Goal: Go to known website: Go to known website

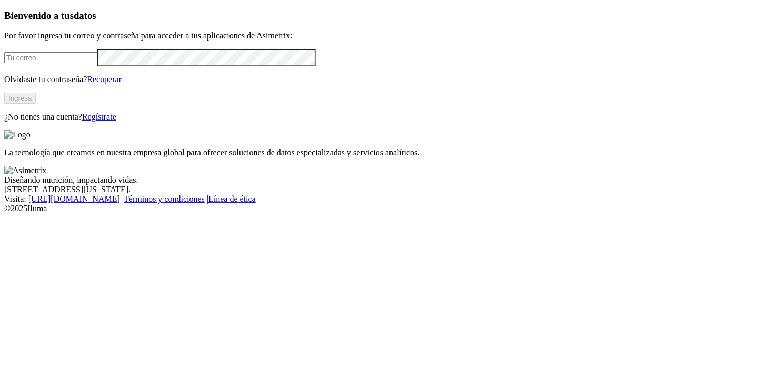
click at [97, 63] on input "email" at bounding box center [50, 57] width 93 height 11
type input "[EMAIL_ADDRESS][DOMAIN_NAME]"
click at [36, 104] on button "Ingresa" at bounding box center [20, 98] width 32 height 11
